Goal: Information Seeking & Learning: Learn about a topic

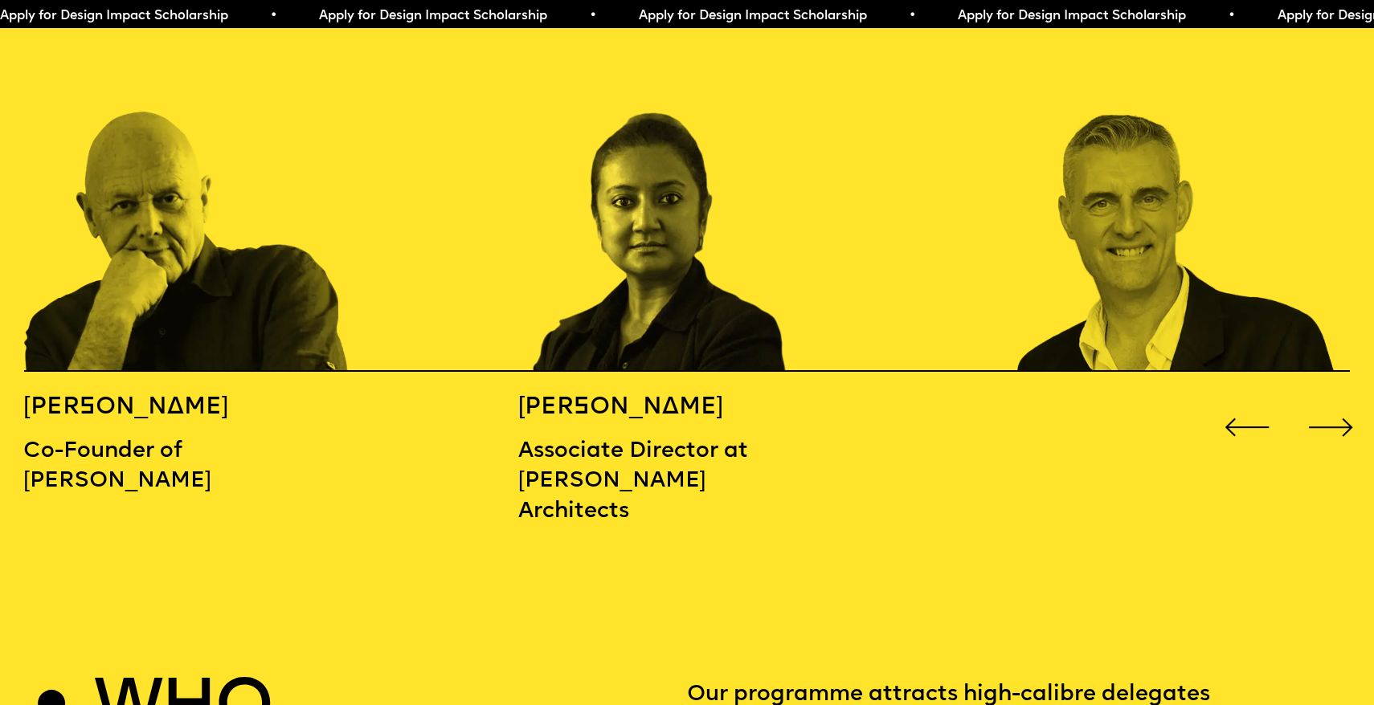
scroll to position [2198, 0]
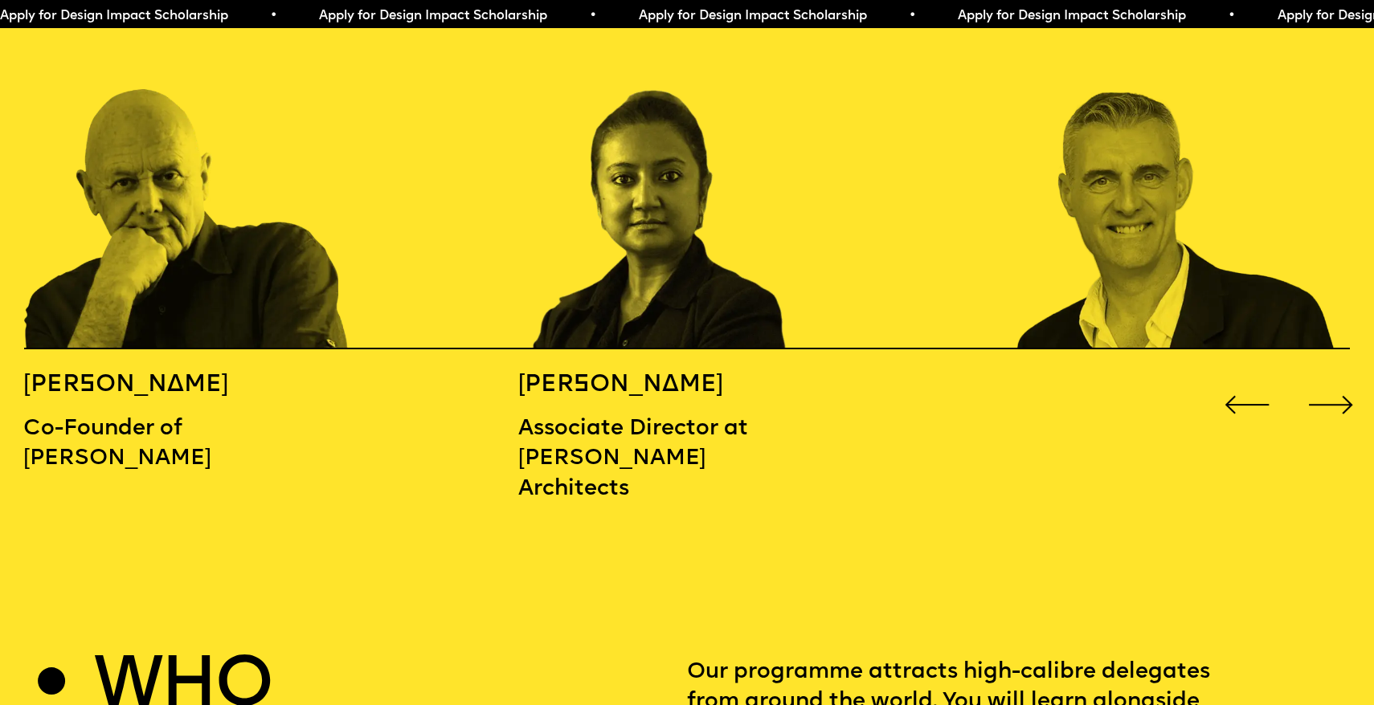
click at [1338, 378] on div "Next slide" at bounding box center [1330, 405] width 55 height 55
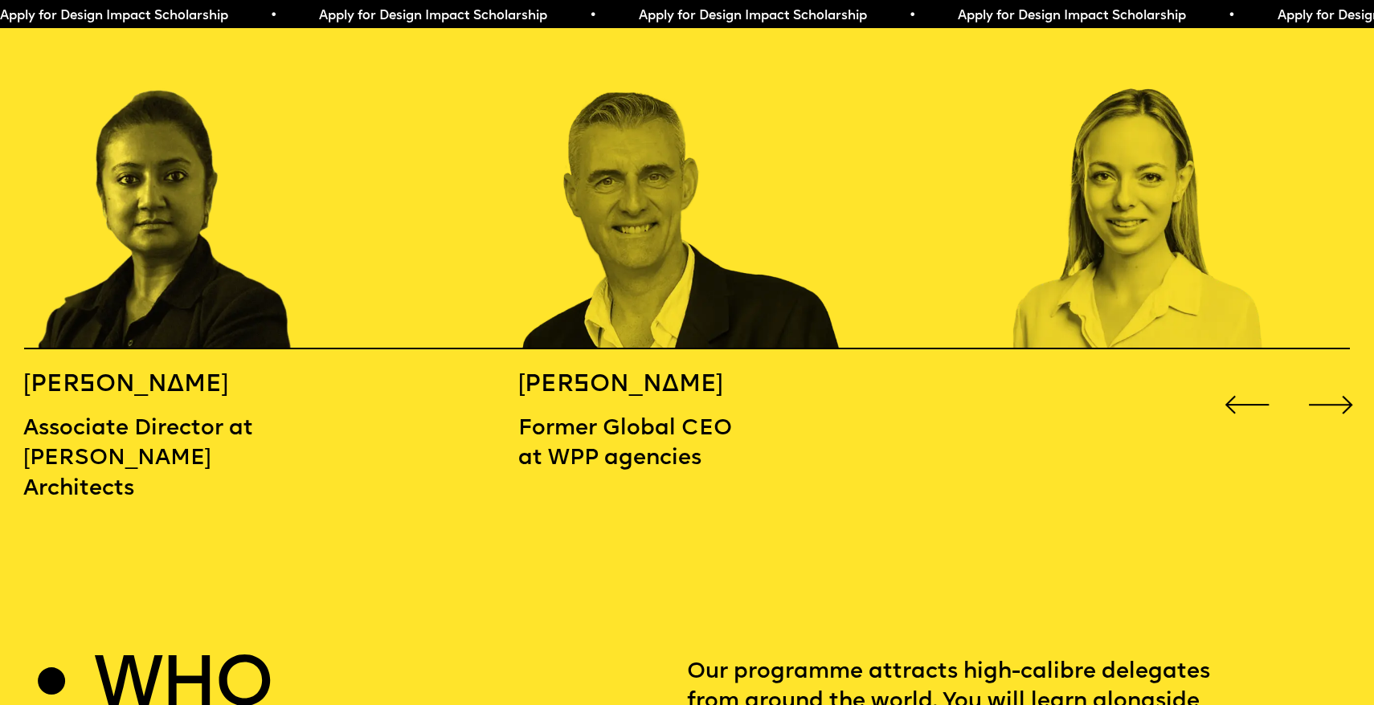
click at [1338, 378] on div "Next slide" at bounding box center [1330, 405] width 55 height 55
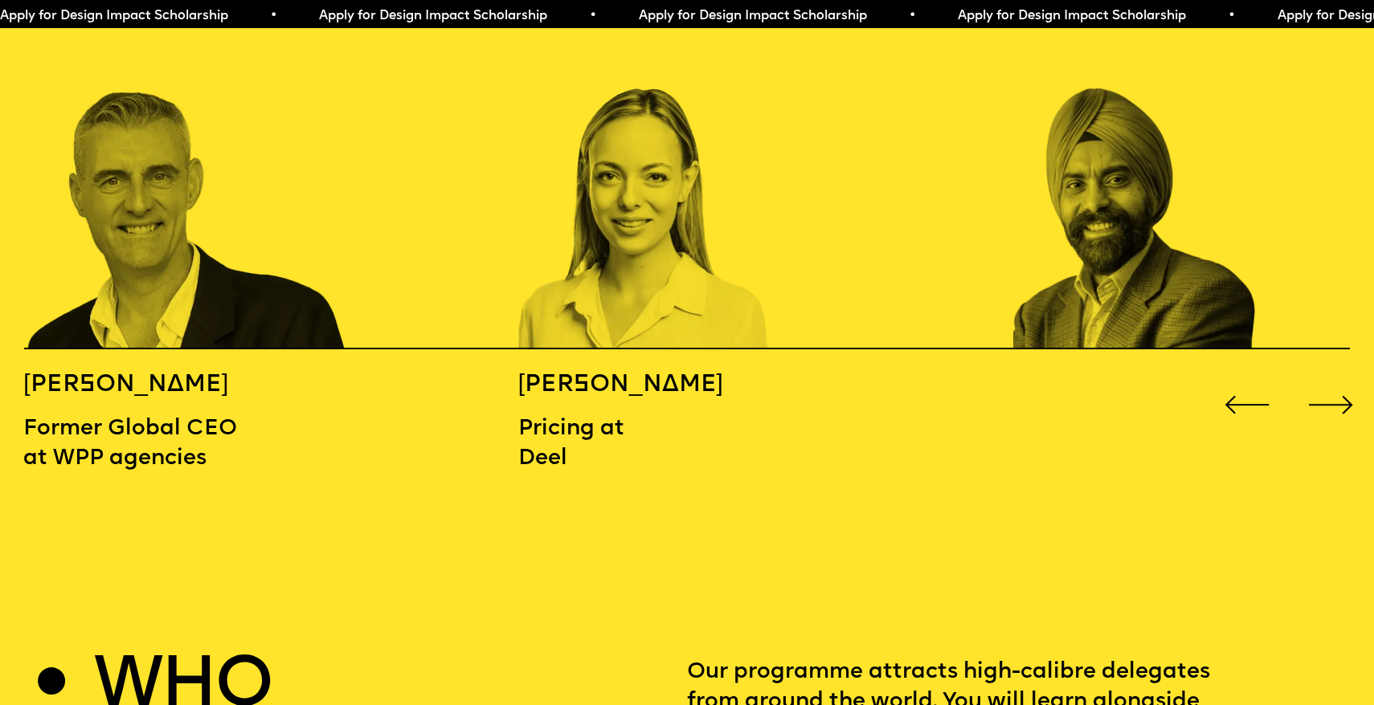
click at [1338, 378] on div "Next slide" at bounding box center [1330, 405] width 55 height 55
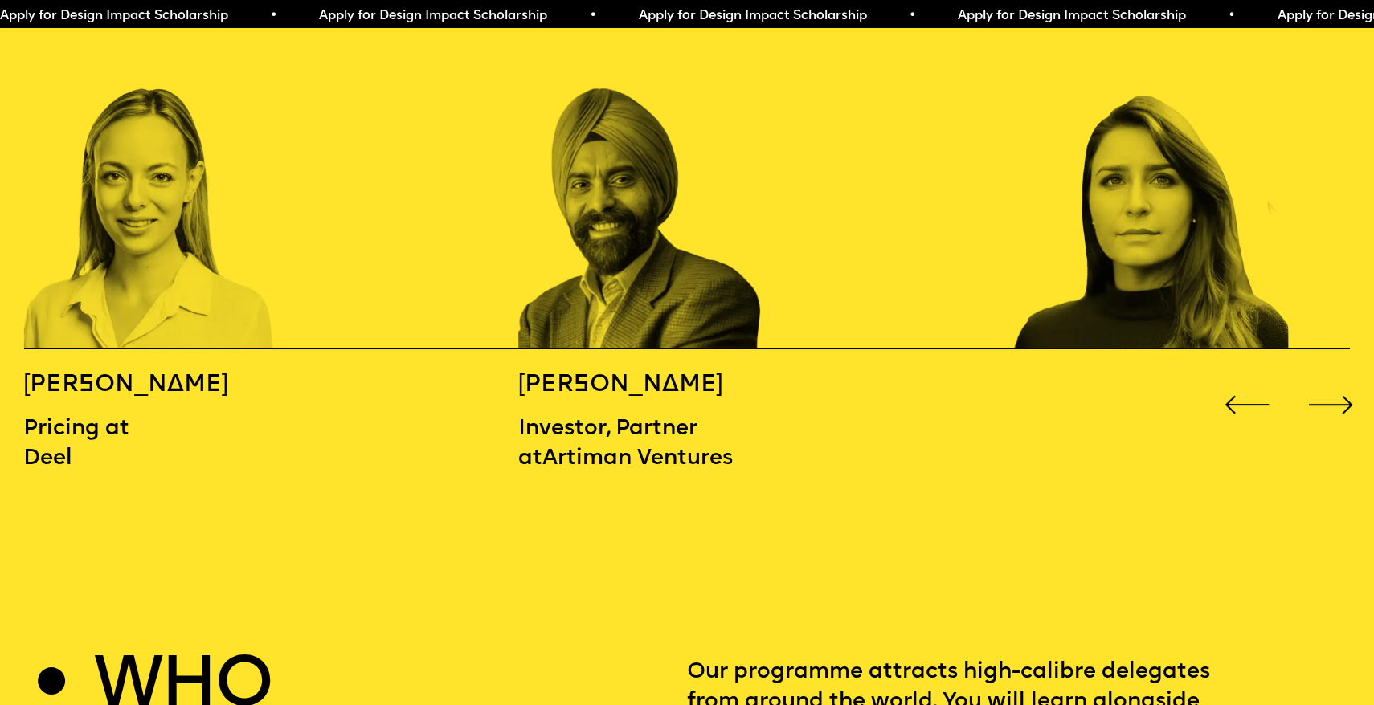
click at [1338, 378] on div "Next slide" at bounding box center [1330, 405] width 55 height 55
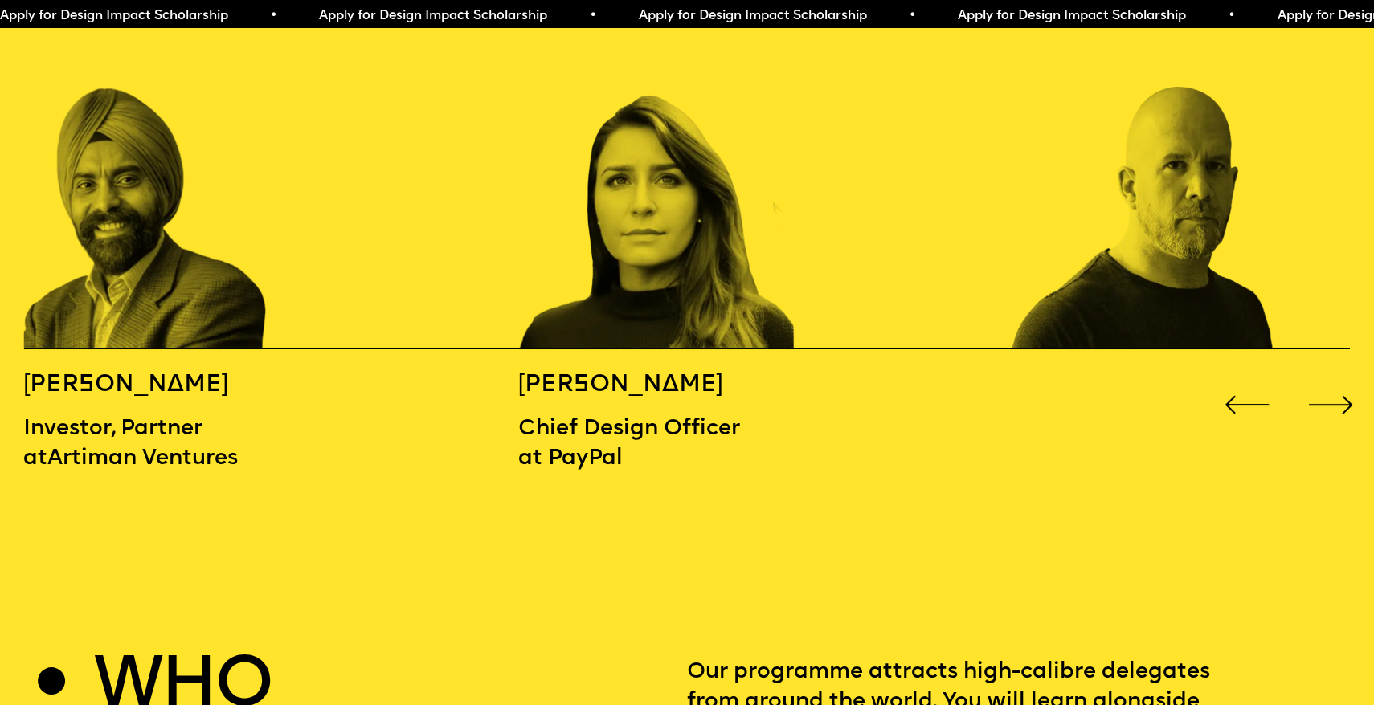
click at [1338, 378] on div "Next slide" at bounding box center [1330, 405] width 55 height 55
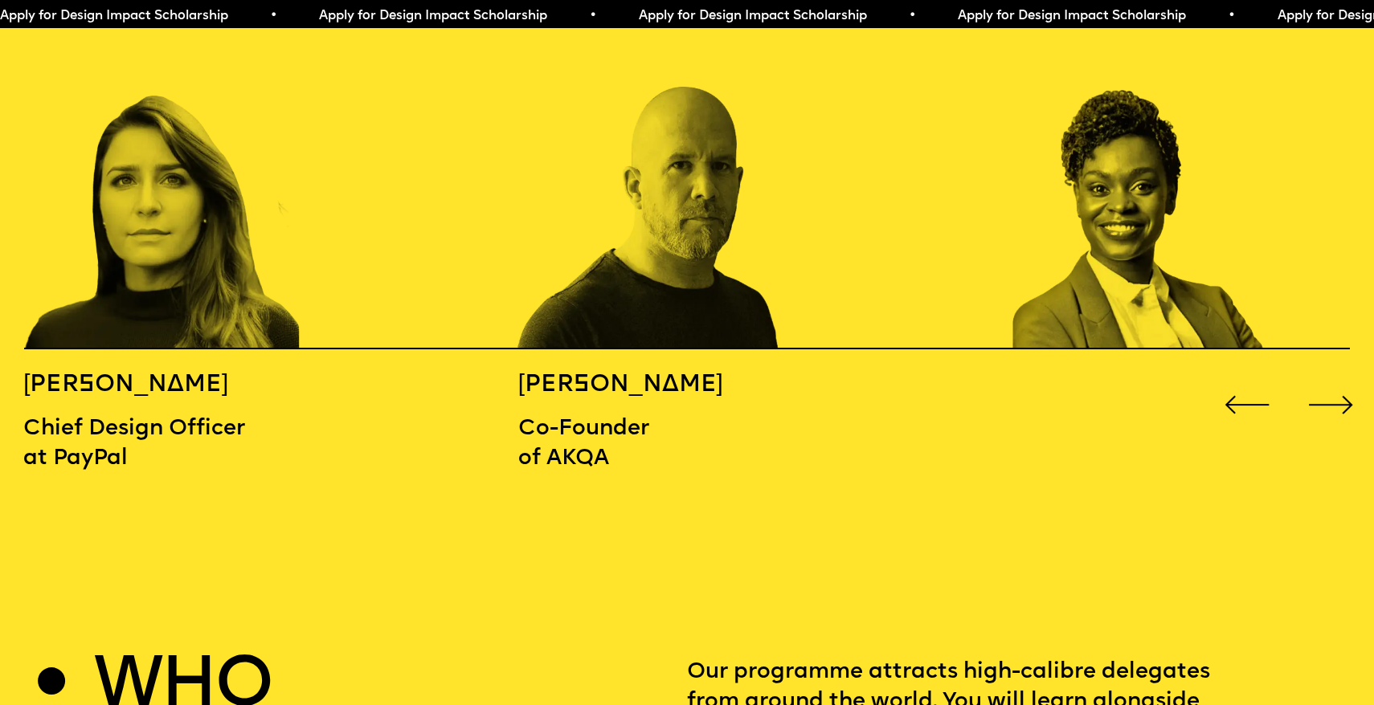
click at [1338, 378] on div "Next slide" at bounding box center [1330, 405] width 55 height 55
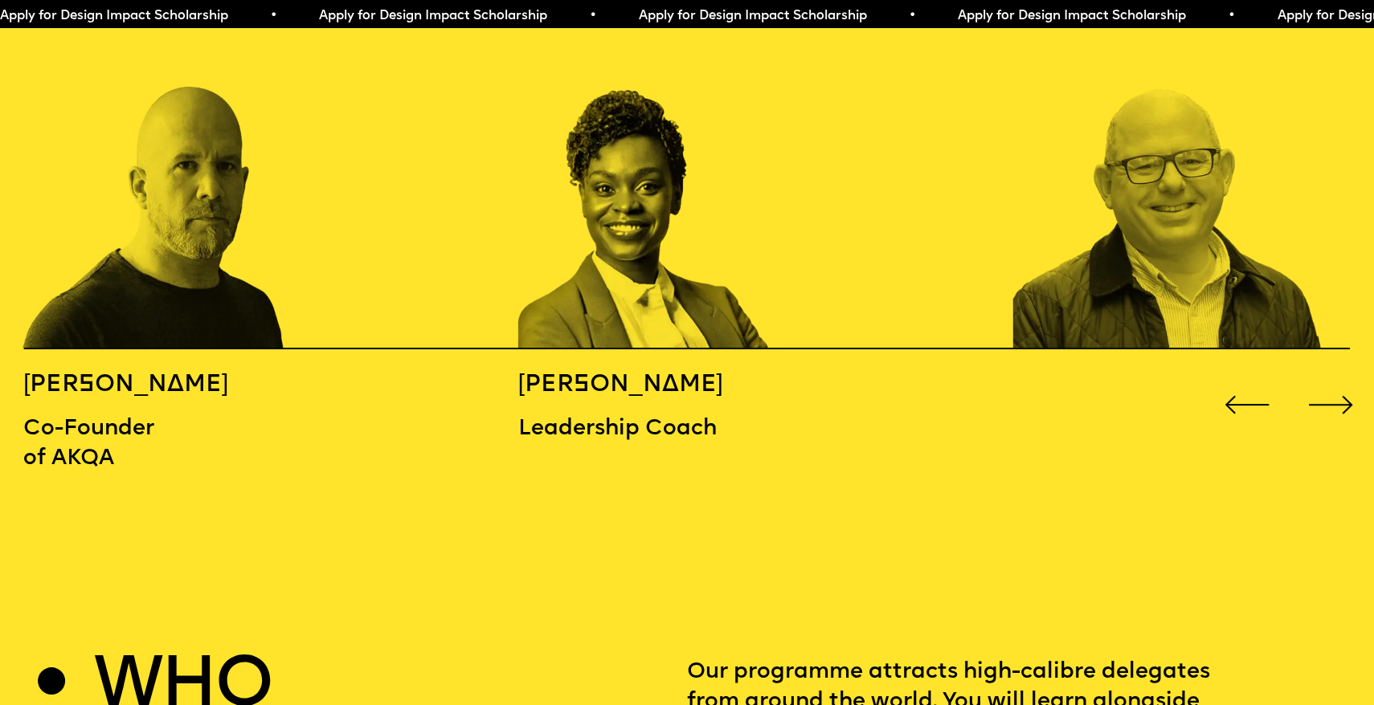
click at [1338, 378] on div "Next slide" at bounding box center [1330, 405] width 55 height 55
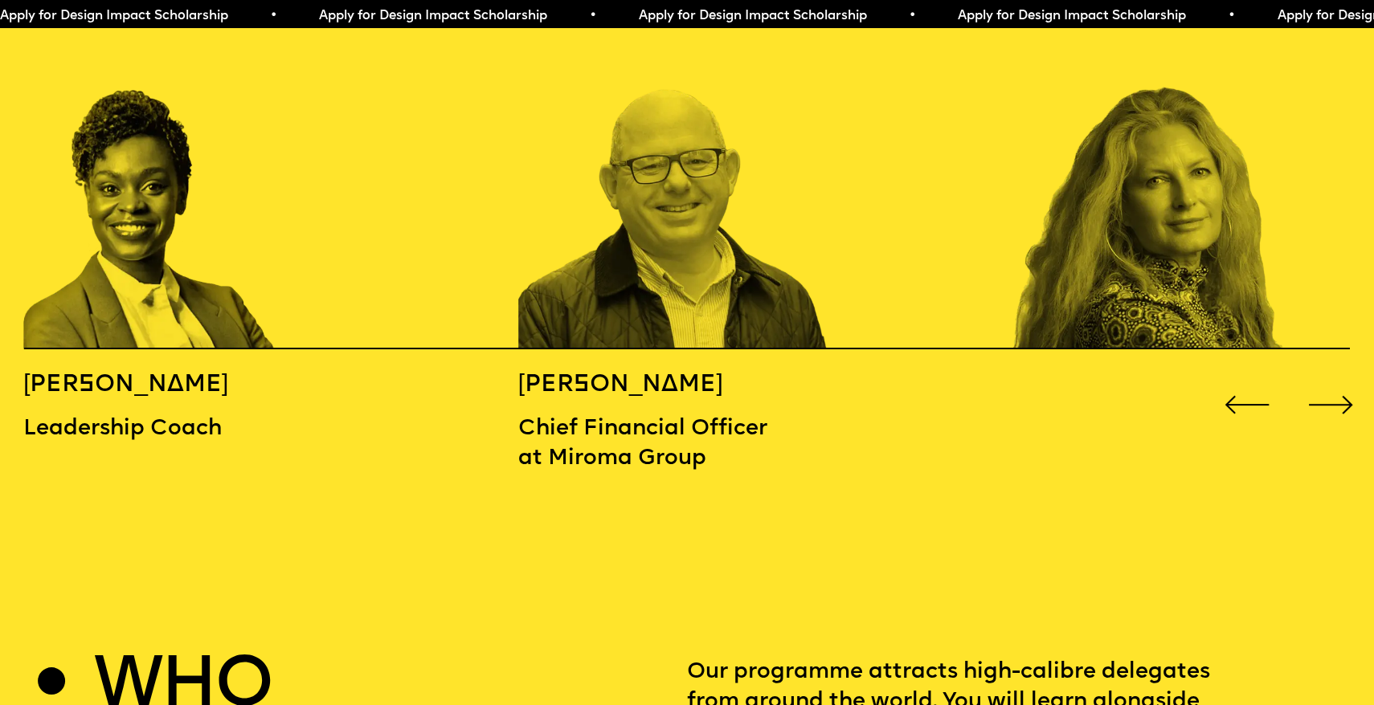
click at [1338, 378] on div "Next slide" at bounding box center [1330, 405] width 55 height 55
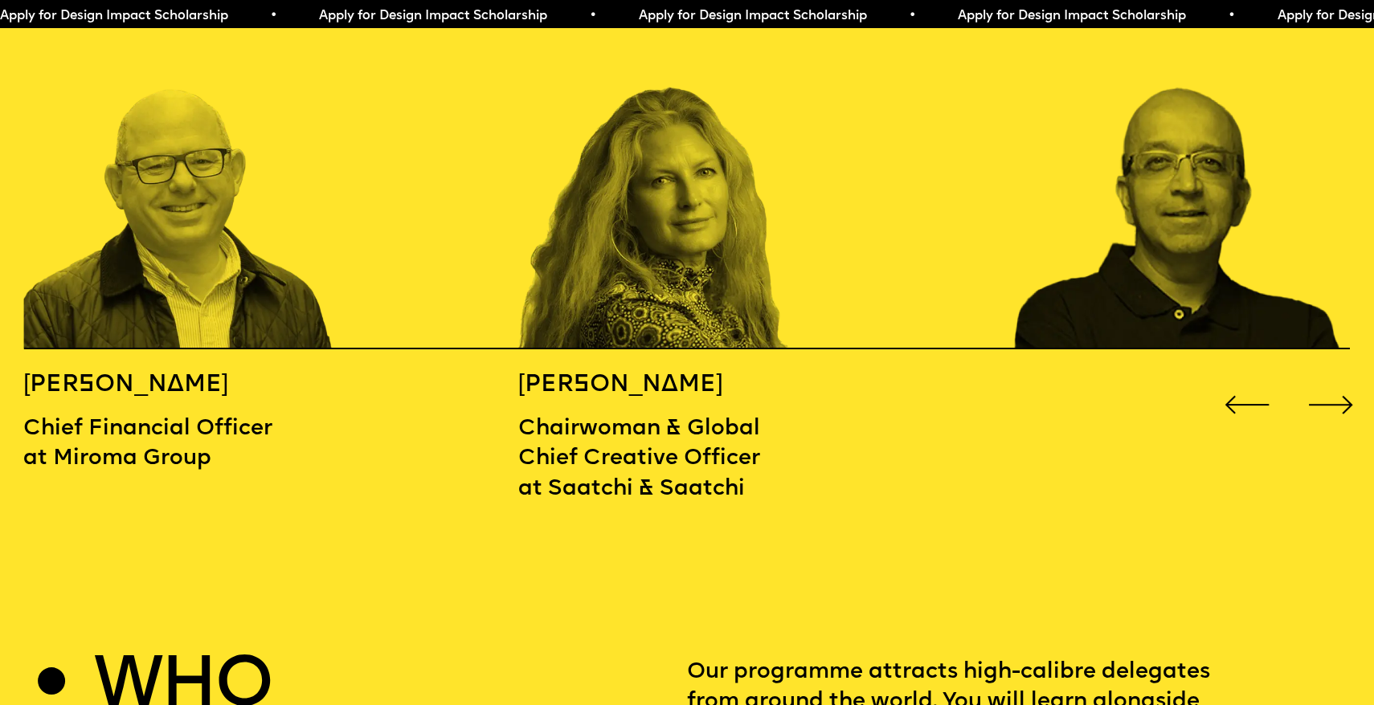
click at [1338, 378] on div "Next slide" at bounding box center [1330, 405] width 55 height 55
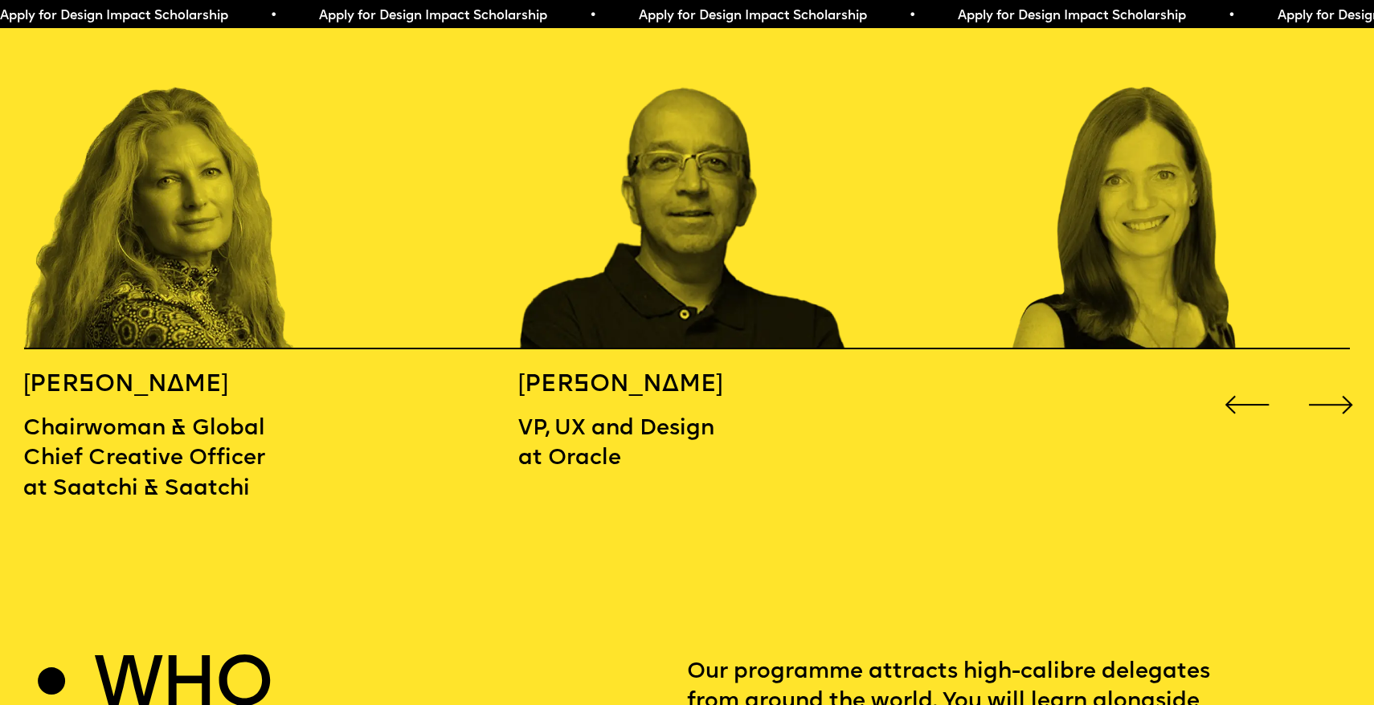
click at [1338, 378] on div "Next slide" at bounding box center [1330, 405] width 55 height 55
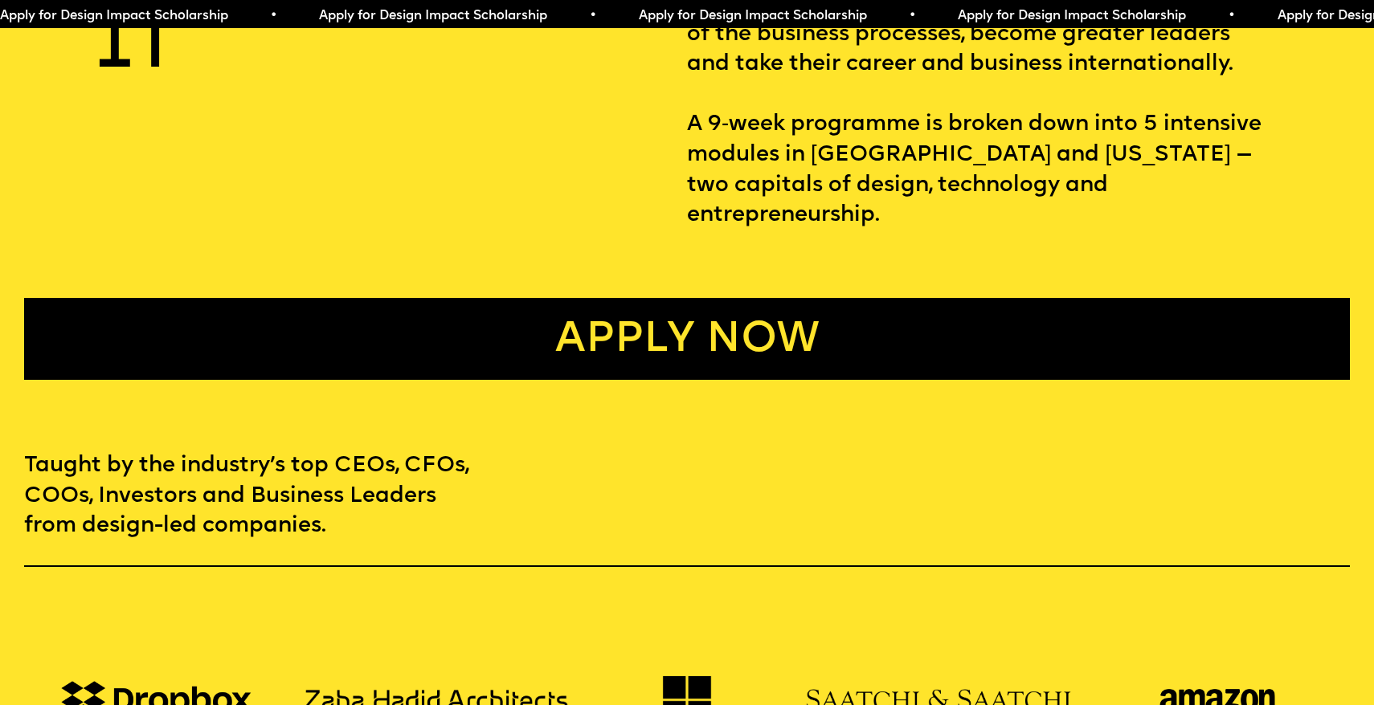
scroll to position [925, 0]
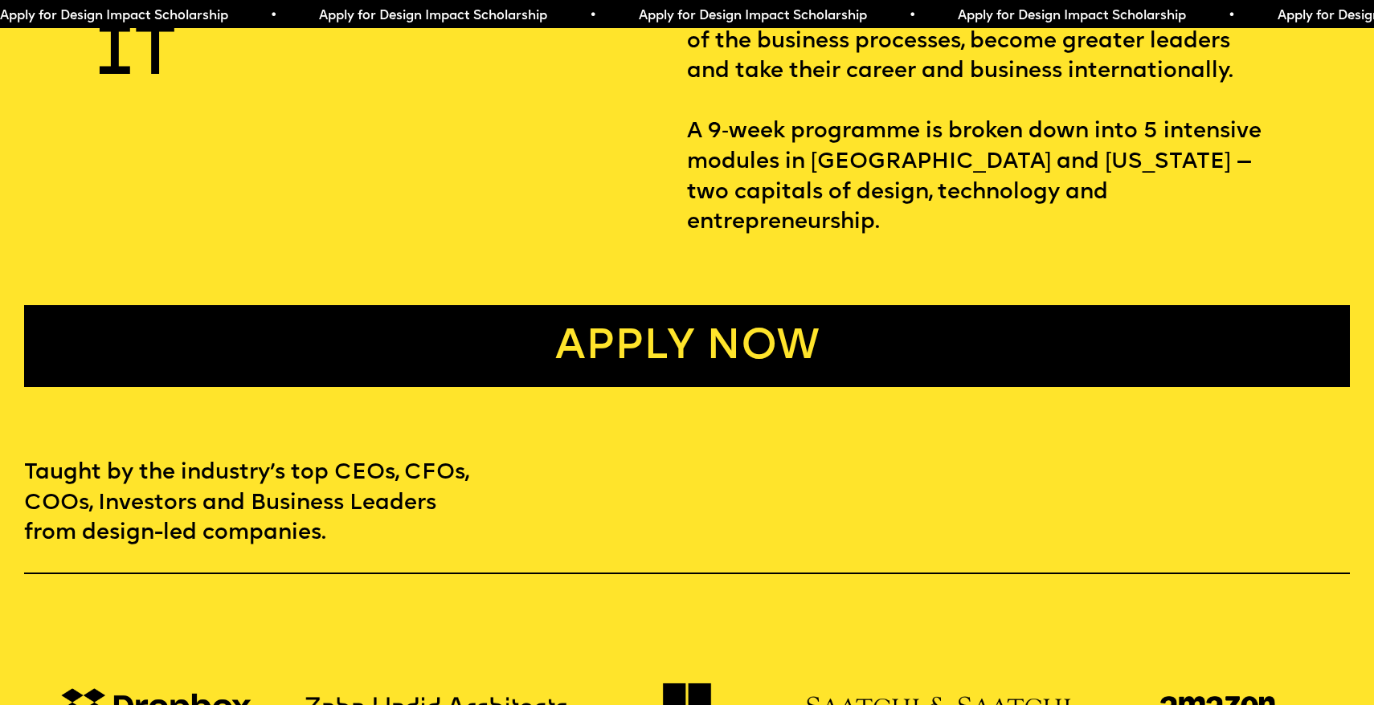
click at [1060, 319] on link "Apply now" at bounding box center [687, 346] width 1326 height 82
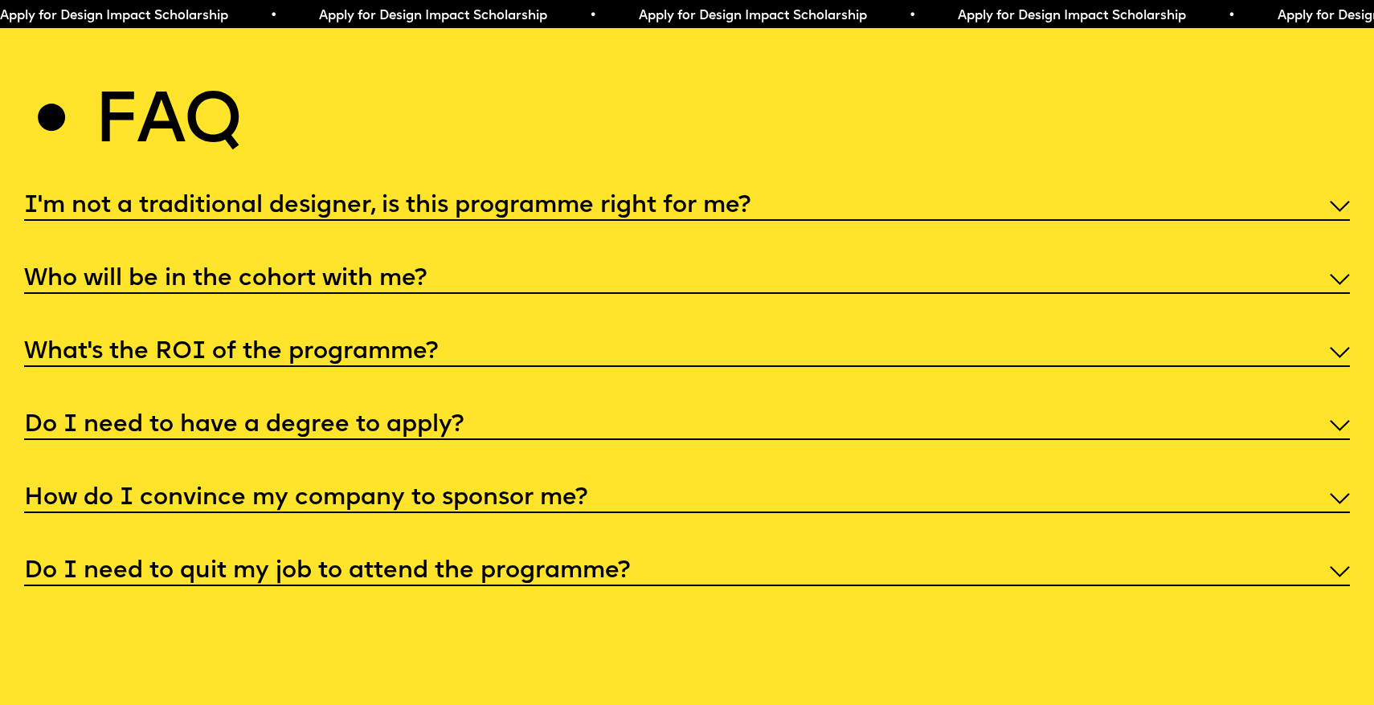
scroll to position [7097, 0]
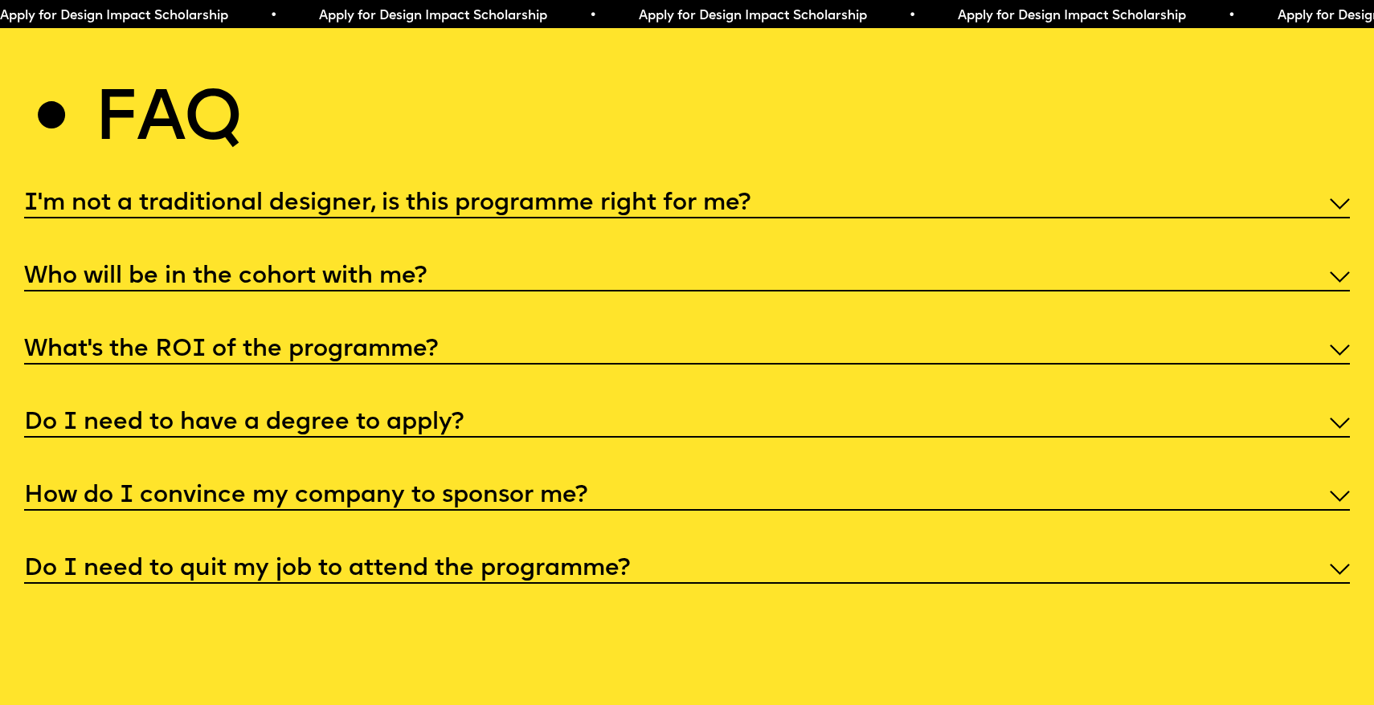
click at [716, 196] on h5 "I'm not a traditional designer, is this programme right for me?" at bounding box center [387, 204] width 726 height 16
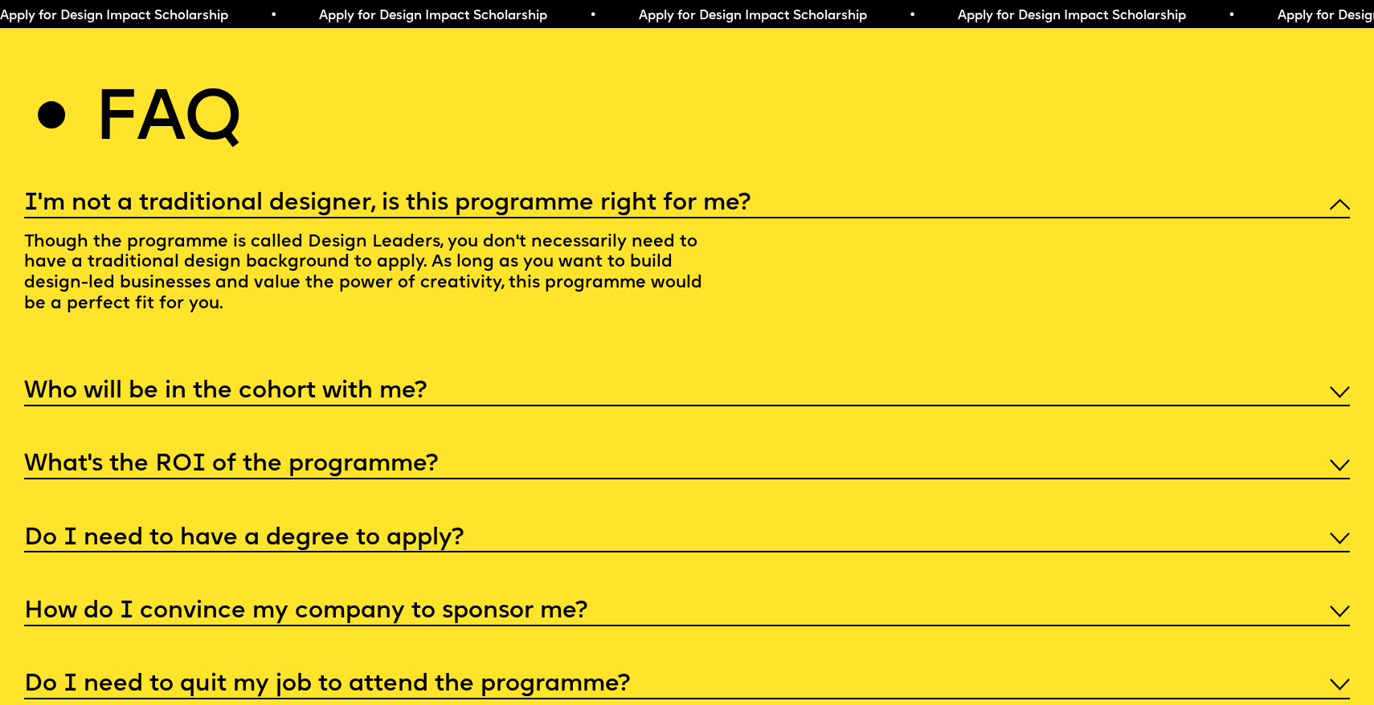
click at [254, 384] on h5 "Who will be in the cohort with me?" at bounding box center [225, 392] width 402 height 16
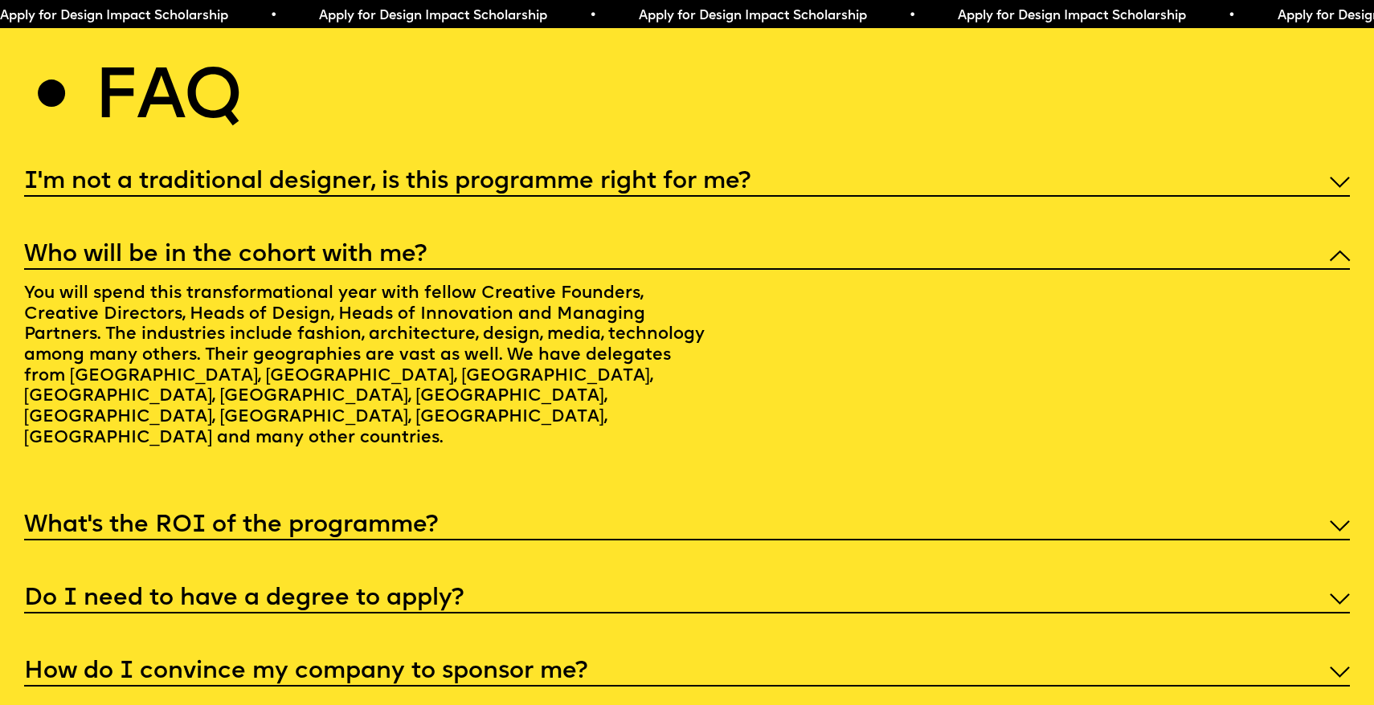
scroll to position [7121, 0]
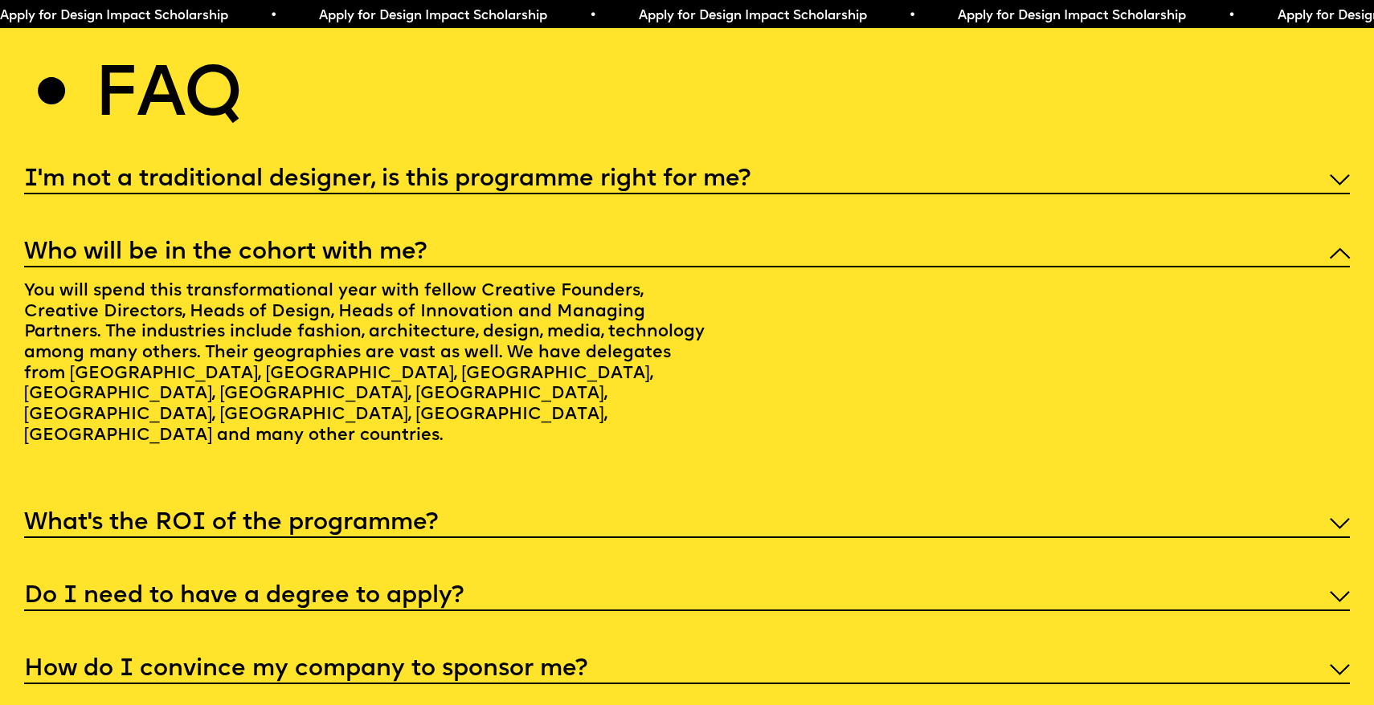
click at [398, 516] on h5 "What’s the ROI of the programme?" at bounding box center [231, 524] width 414 height 16
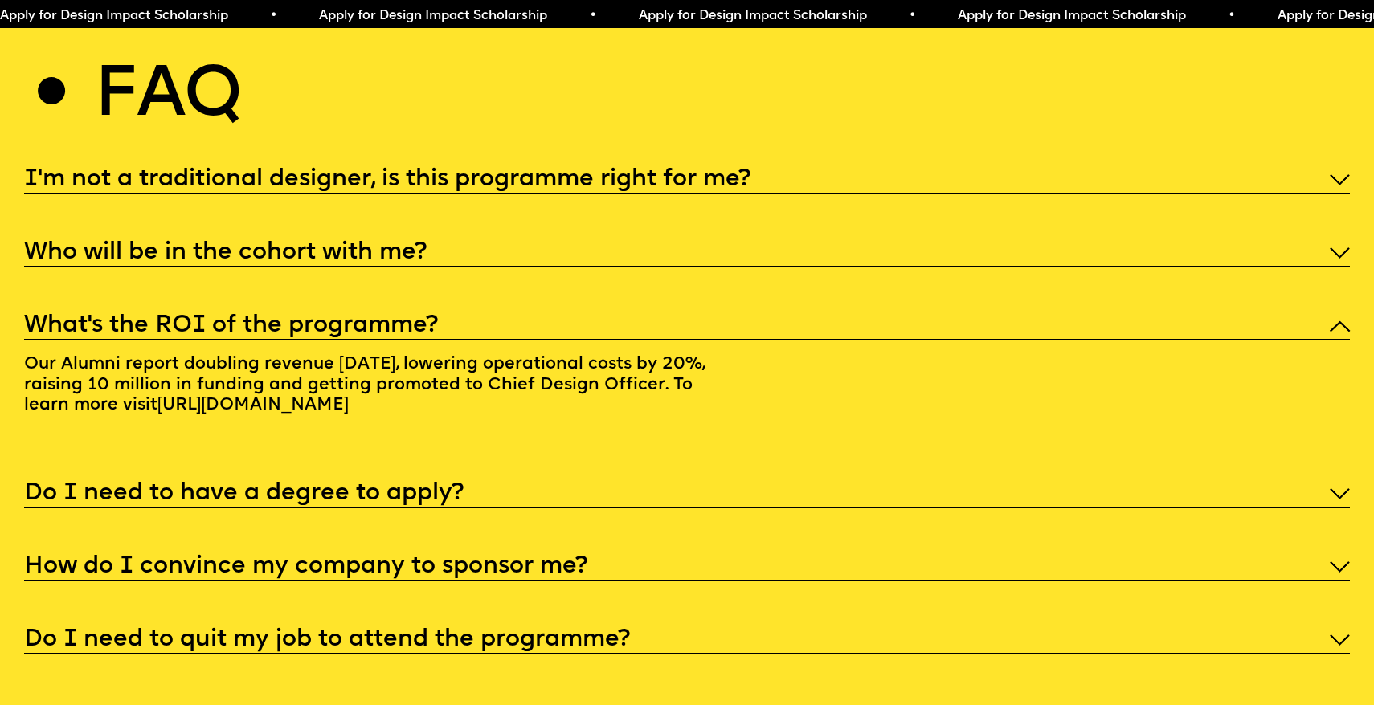
click at [329, 486] on h5 "Do I need to have a degree to apply?" at bounding box center [243, 494] width 439 height 16
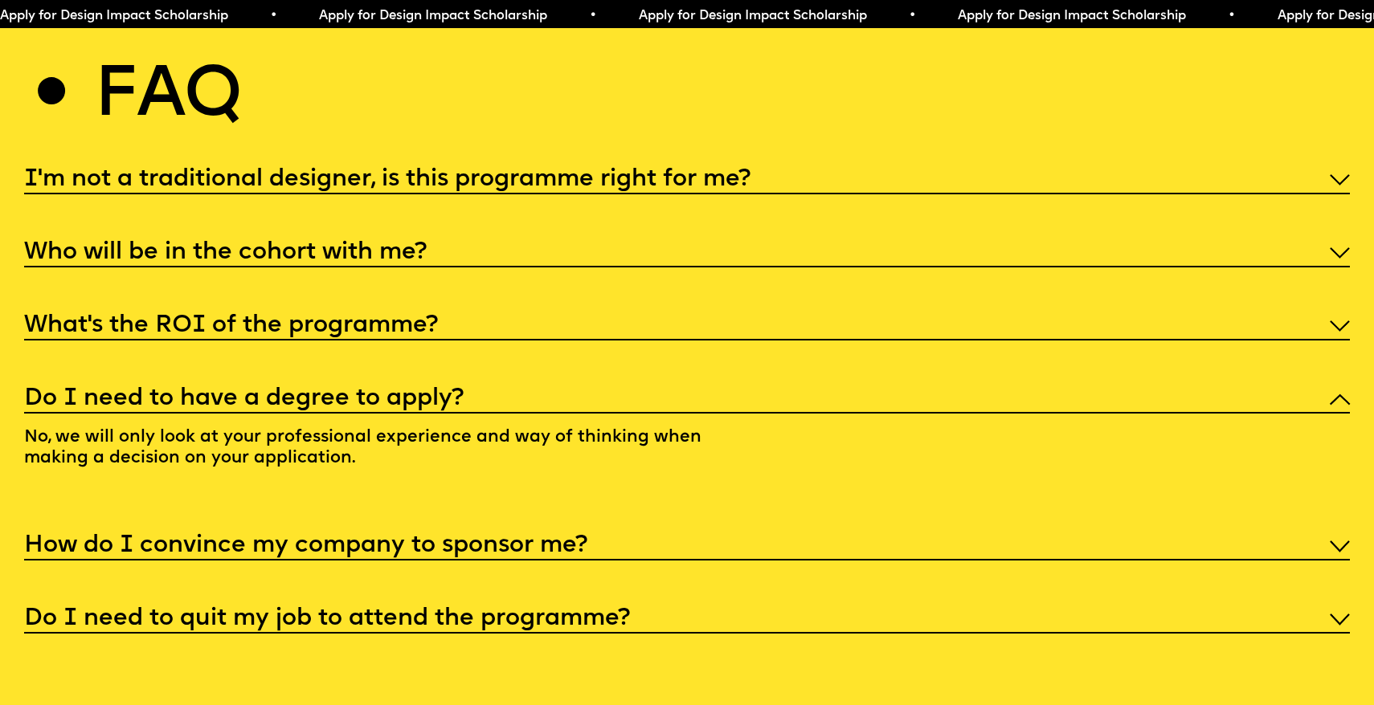
click at [311, 538] on h5 "How do I convince my company to sponsor me?" at bounding box center [305, 546] width 563 height 16
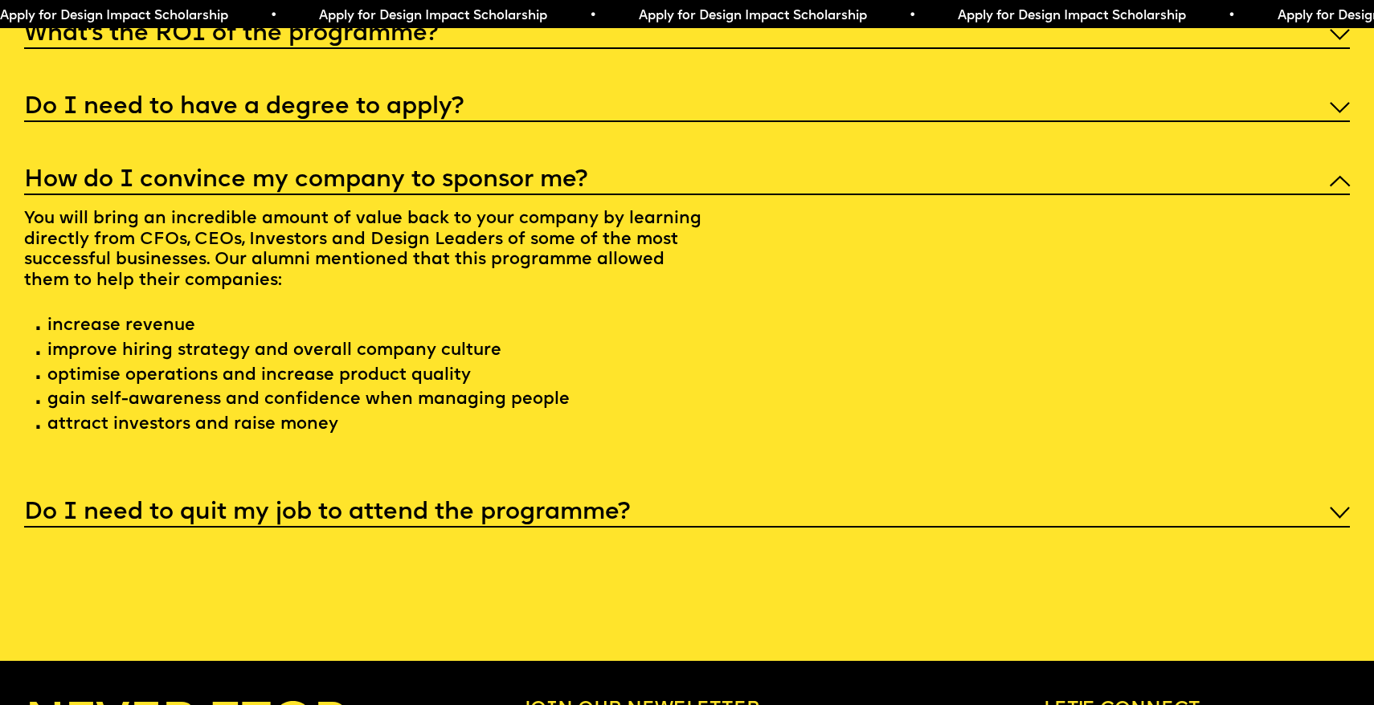
scroll to position [7420, 0]
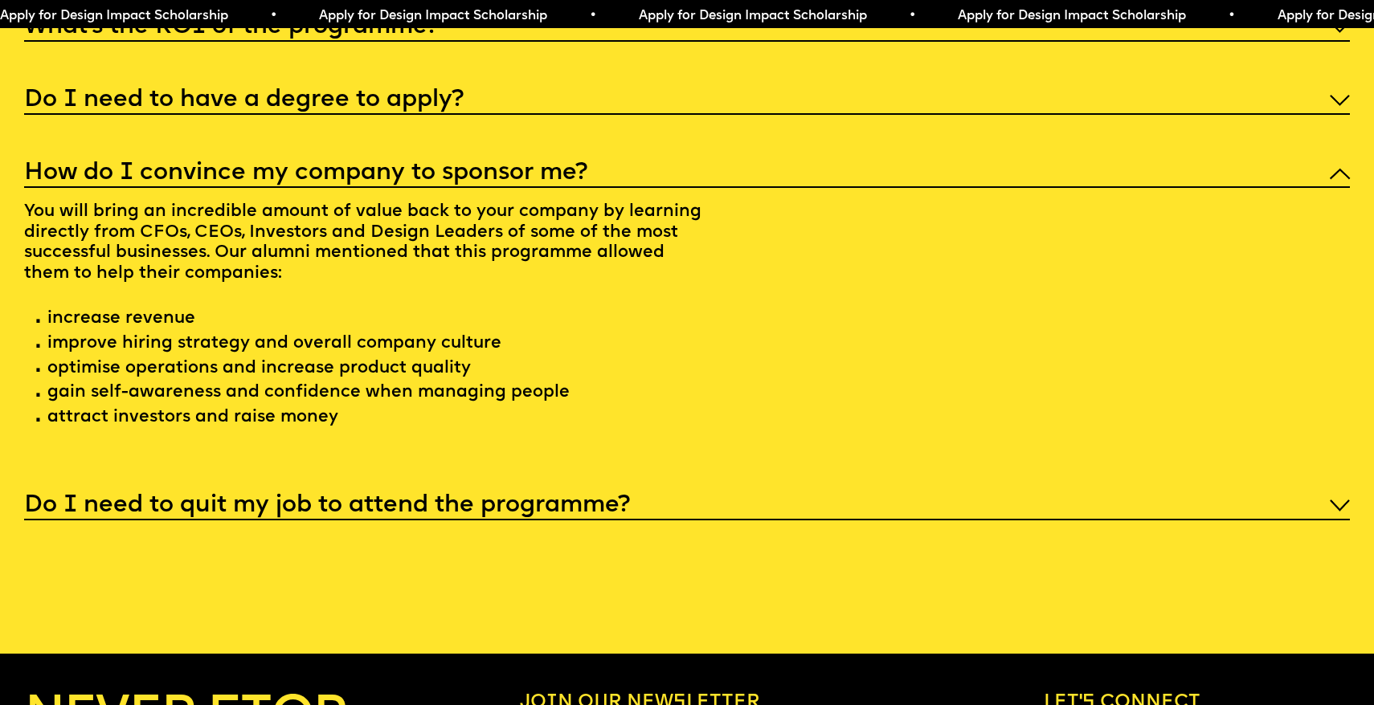
click at [311, 498] on h5 "Do I need to quit my job to attend the programme?" at bounding box center [327, 506] width 606 height 16
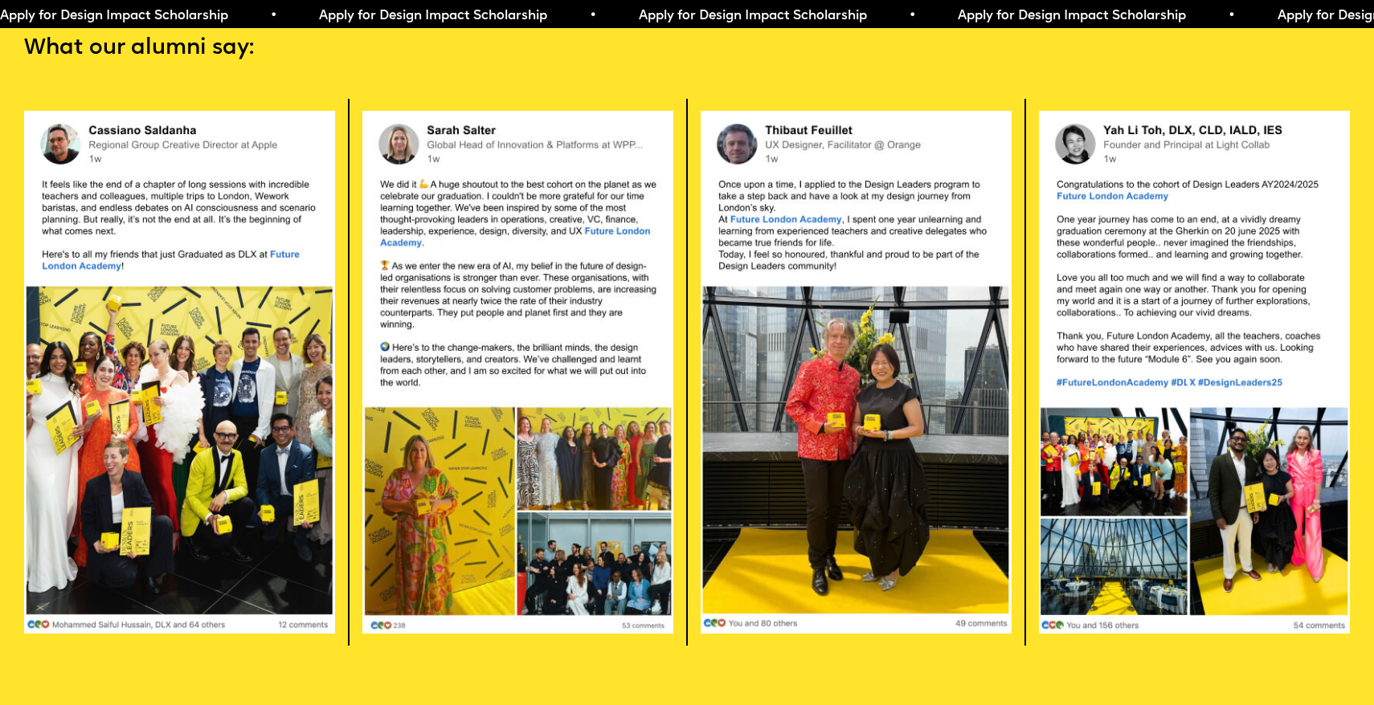
scroll to position [3860, 0]
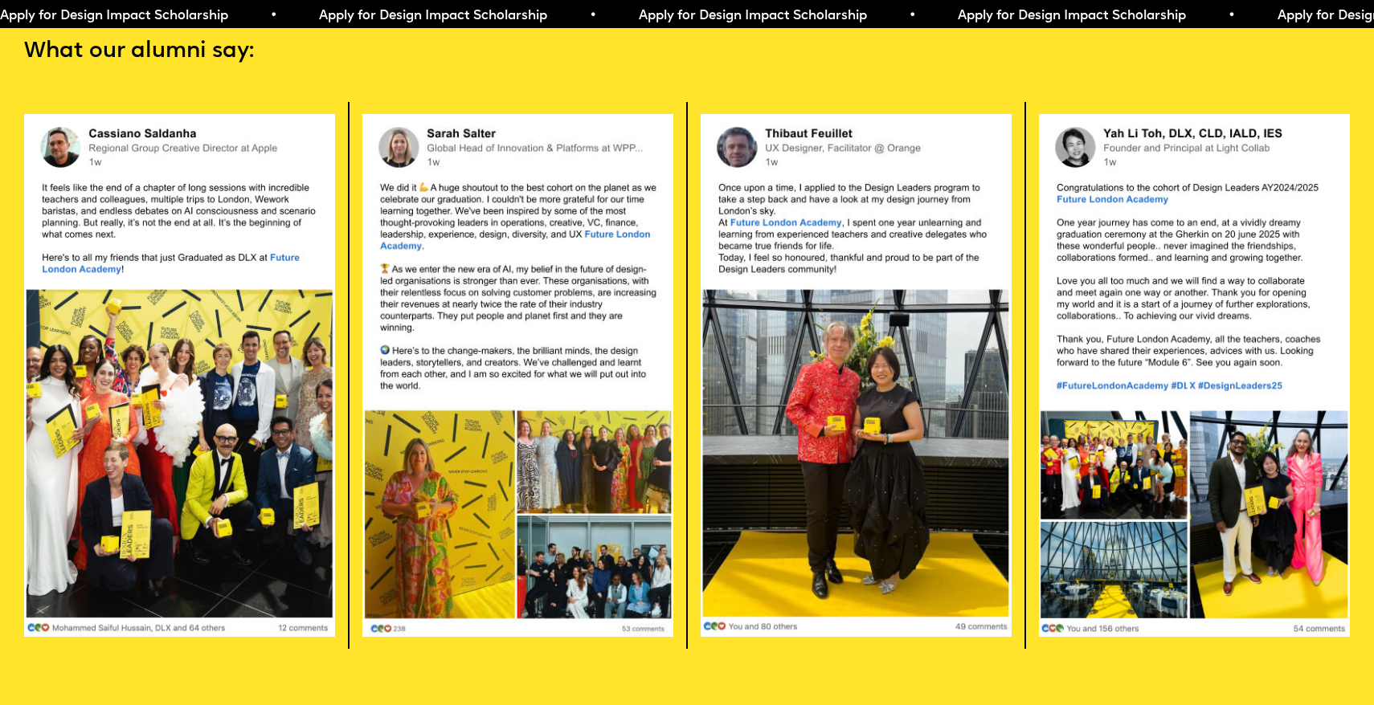
click at [96, 465] on img at bounding box center [179, 375] width 311 height 525
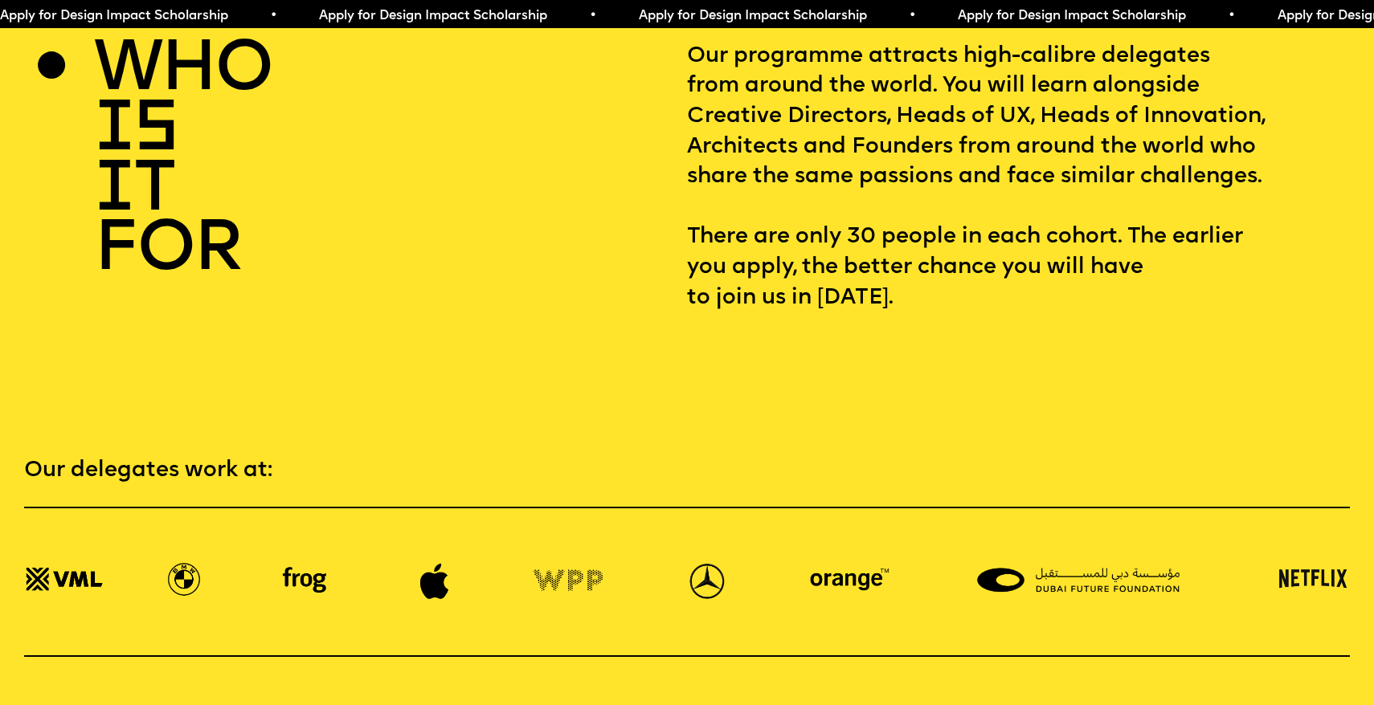
scroll to position [2827, 0]
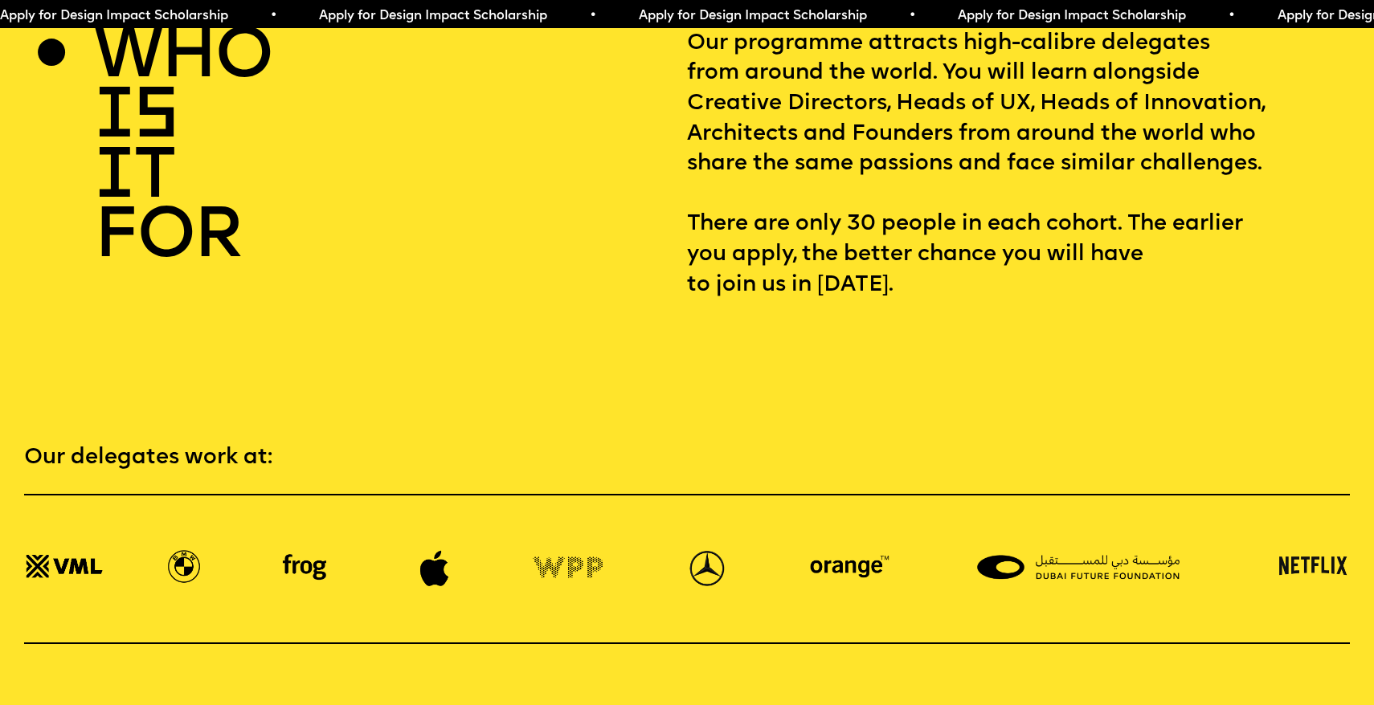
click at [1327, 550] on img at bounding box center [1310, 568] width 79 height 37
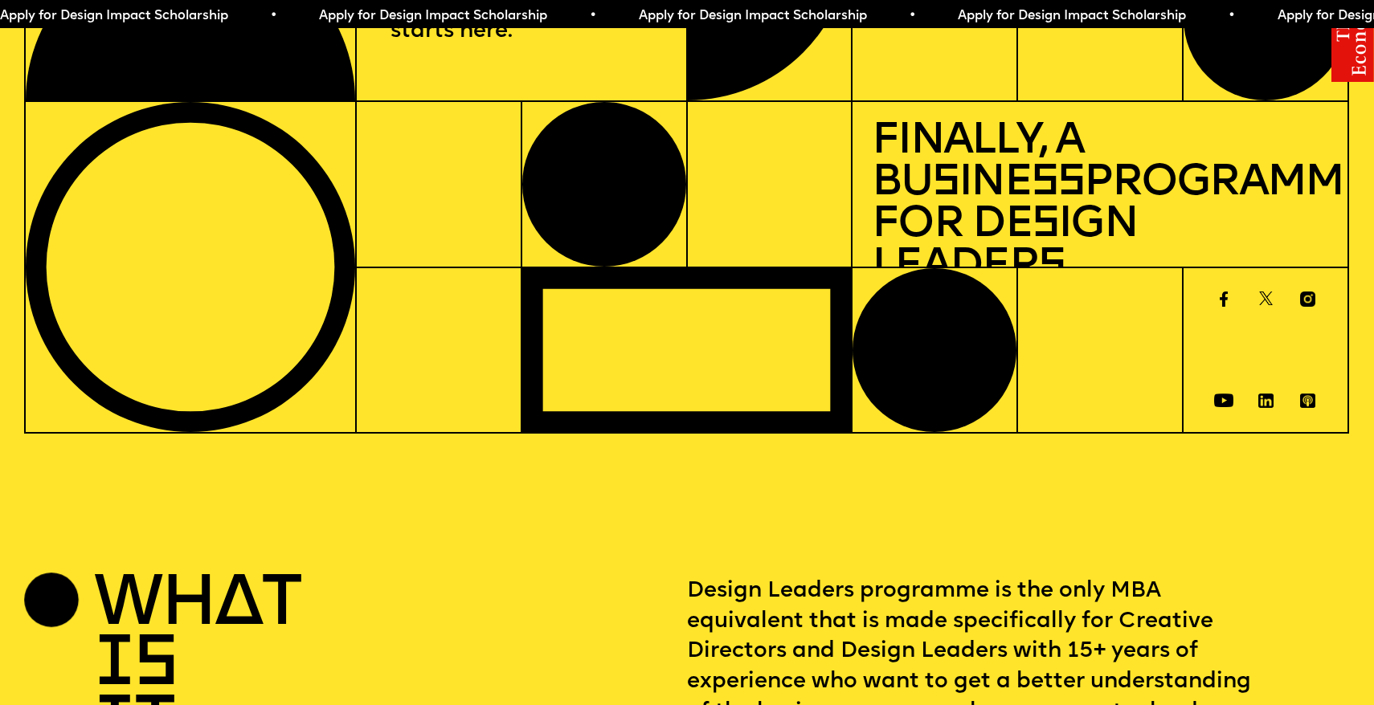
scroll to position [0, 0]
